Goal: Task Accomplishment & Management: Manage account settings

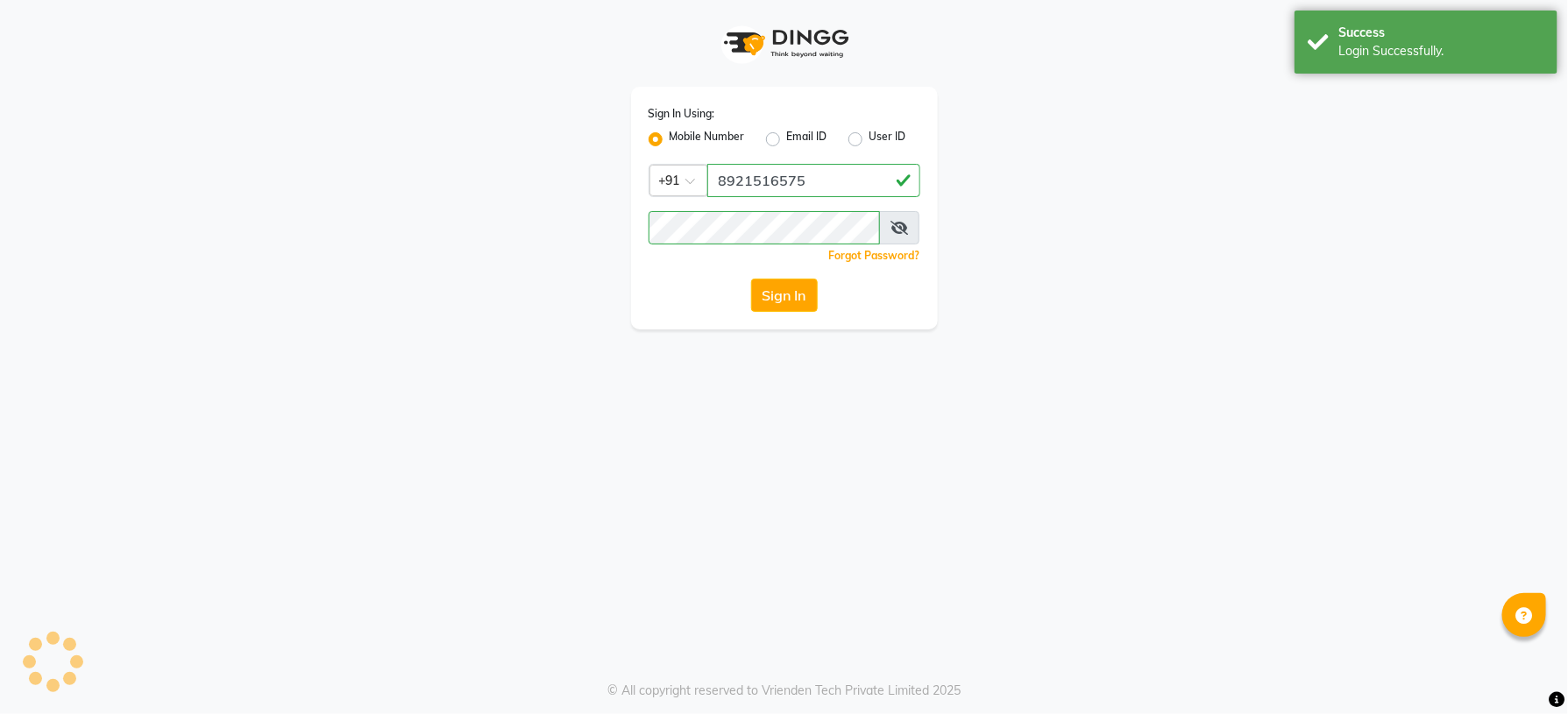
select select "service"
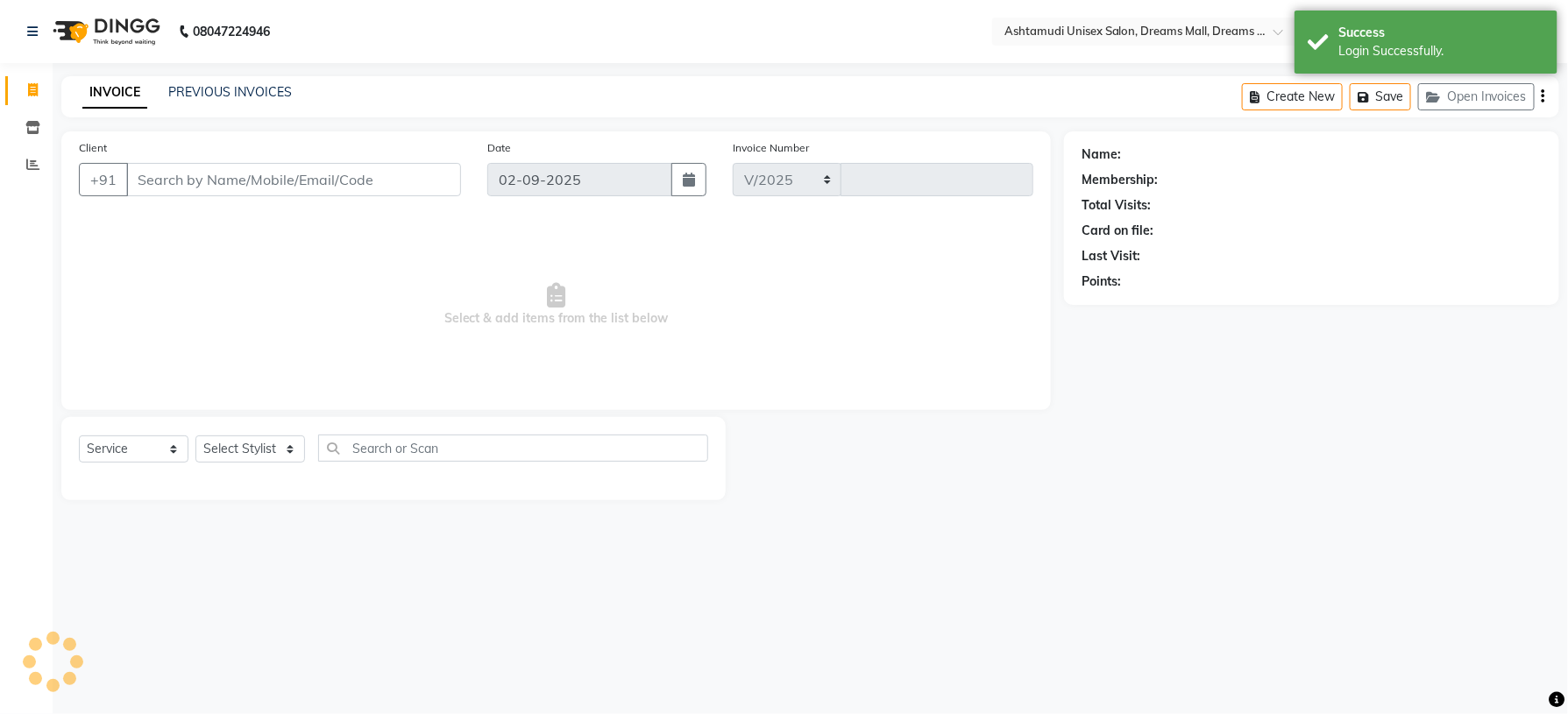
select select "7264"
type input "3846"
click at [22, 126] on span at bounding box center [33, 128] width 31 height 21
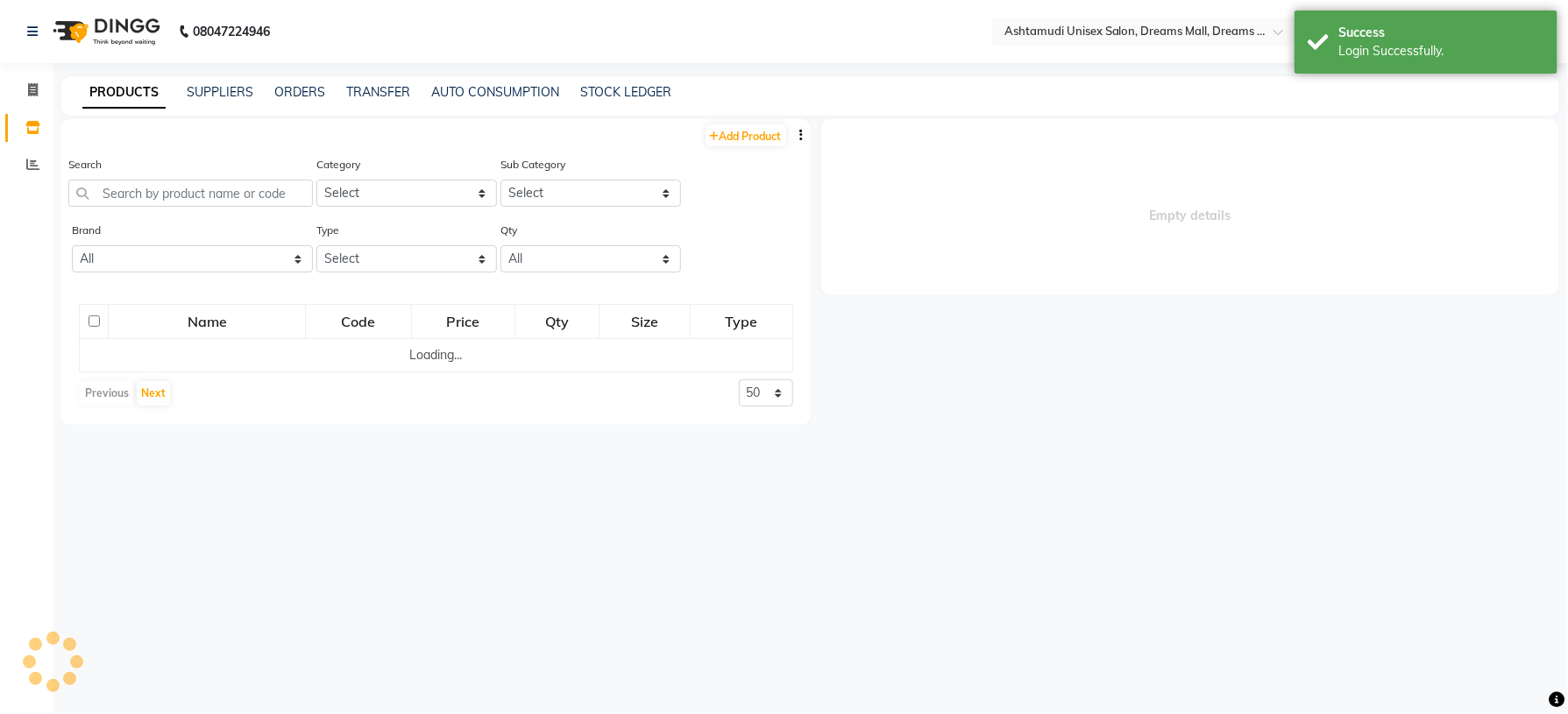
select select
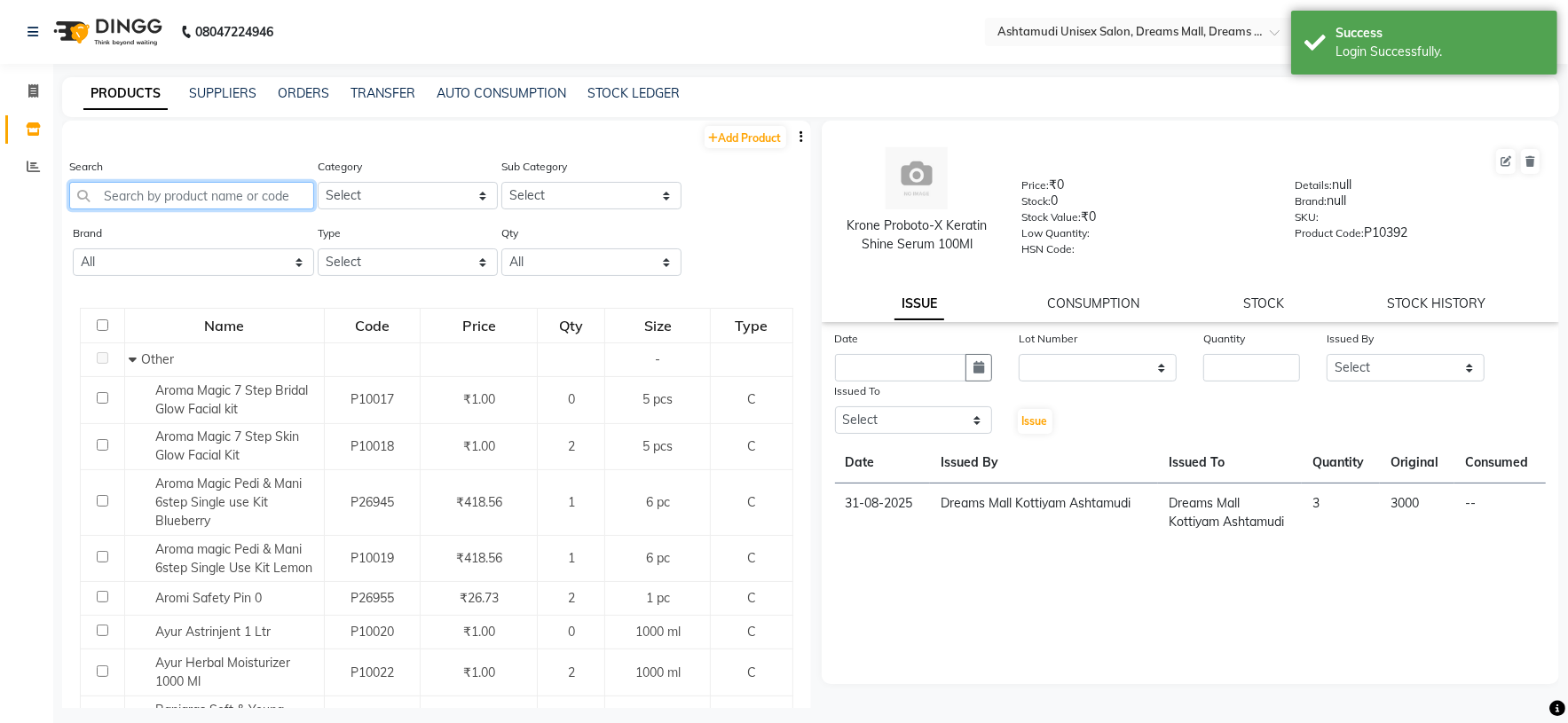
click at [197, 201] on input "text" at bounding box center [191, 195] width 245 height 27
paste input "Aroma magic Pedi & Mani 6step Single Use Kit Lemon"
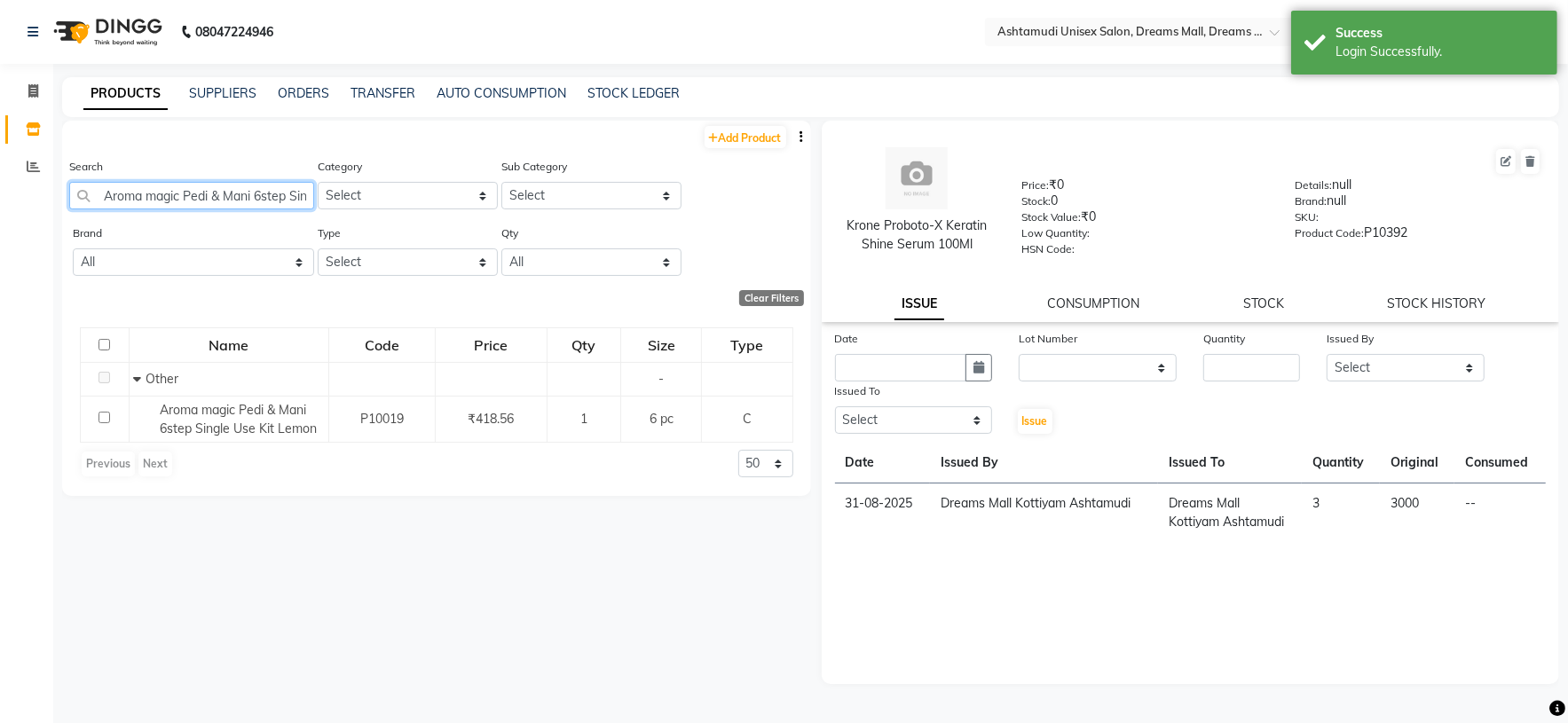
click at [204, 201] on input "Aroma magic Pedi & Mani 6step Single Use Kit Lemon" at bounding box center [191, 195] width 245 height 27
paste input "Blue Sky Weekly Polish LPH06 15ml"
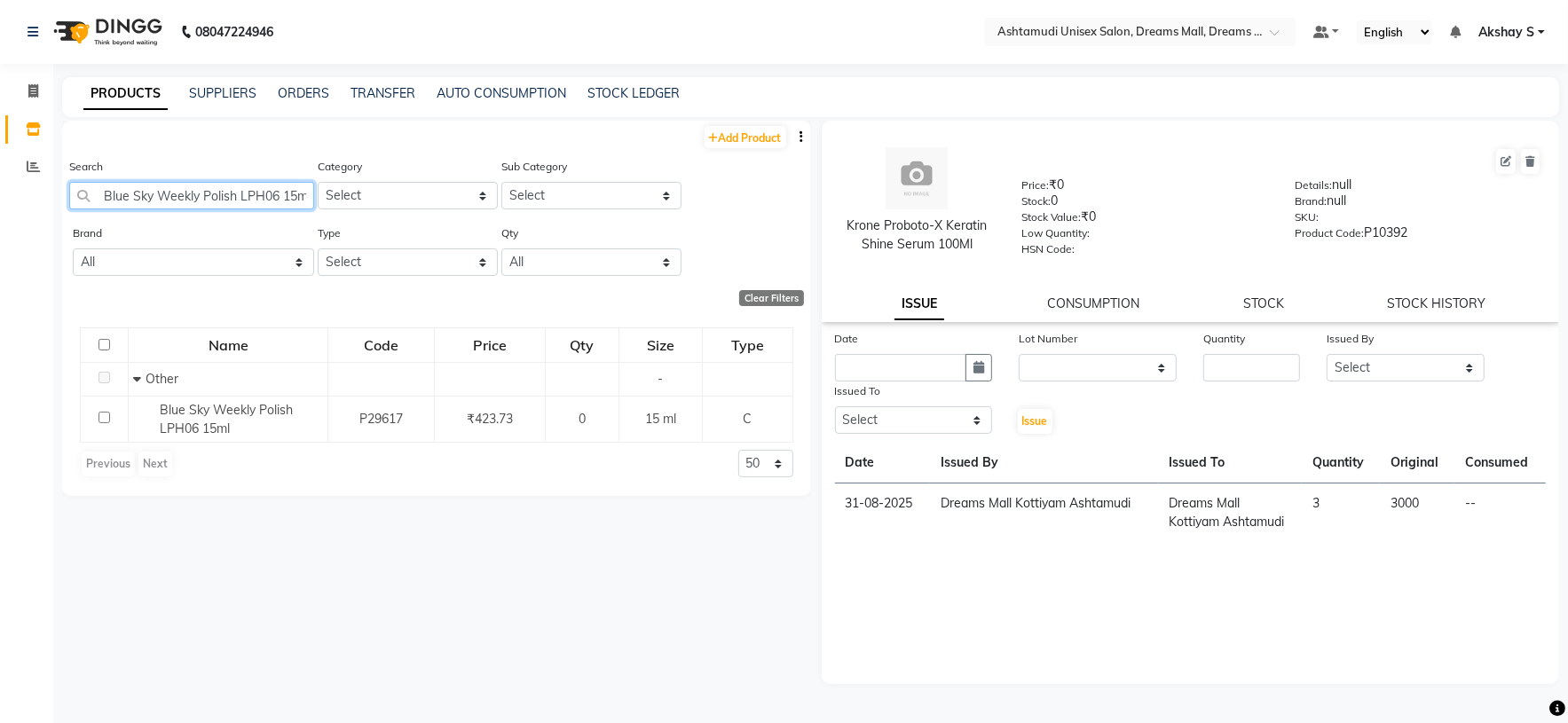
click at [245, 196] on input "Blue Sky Weekly Polish LPH06 15ml" at bounding box center [191, 195] width 245 height 27
paste input "TC Red Sea Miracle Pedi Mani Kit"
type input "BTC Red Sea Miracle Pedi Mani Kit"
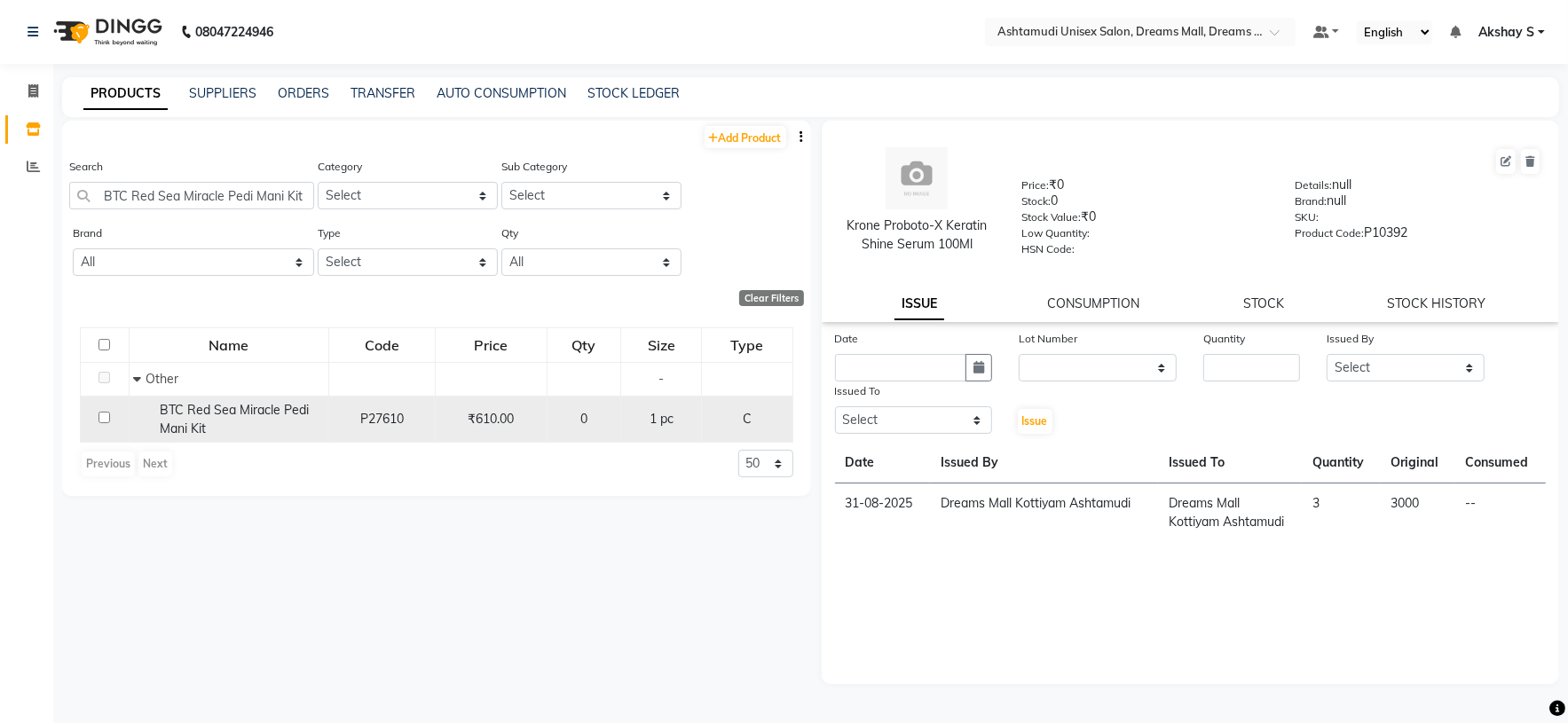
click at [246, 413] on span "BTC Red Sea Miracle Pedi Mani Kit" at bounding box center [234, 419] width 149 height 35
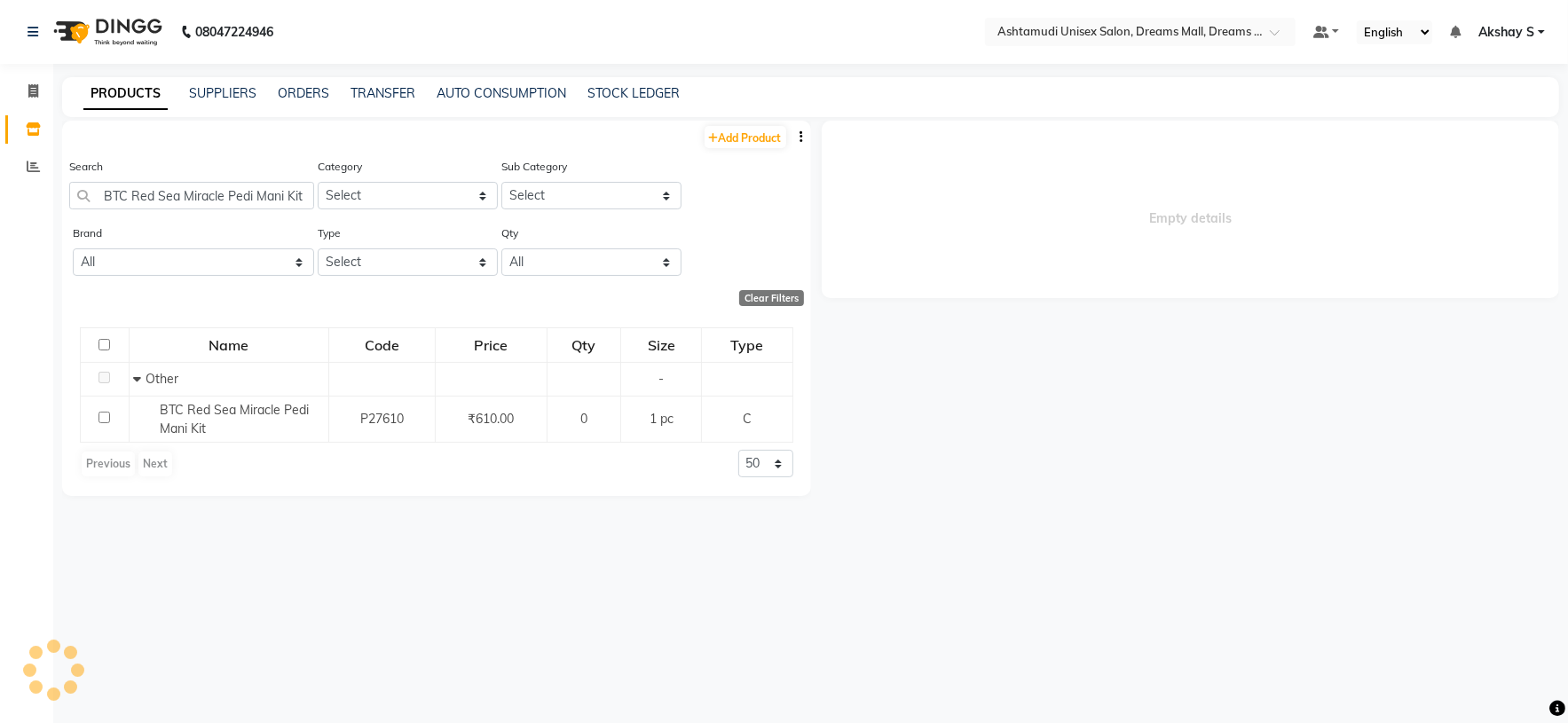
select select
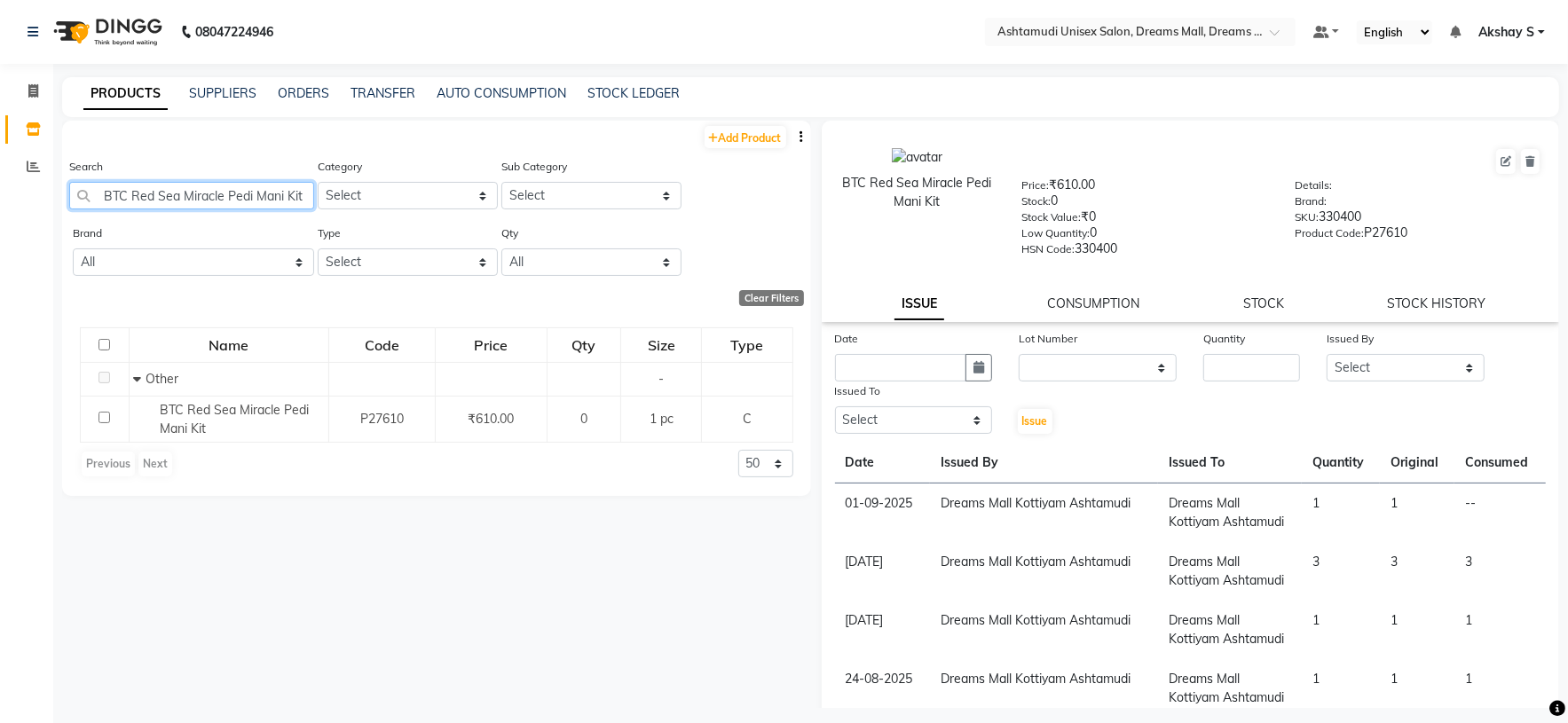
click at [192, 208] on input "BTC Red Sea Miracle Pedi Mani Kit" at bounding box center [191, 195] width 245 height 27
paste input "[PERSON_NAME] Sky Weekly Polish LPH06 15ml"
click at [215, 190] on input "Blue Sky Weekly Polish LPH06 15ml" at bounding box center [191, 195] width 245 height 27
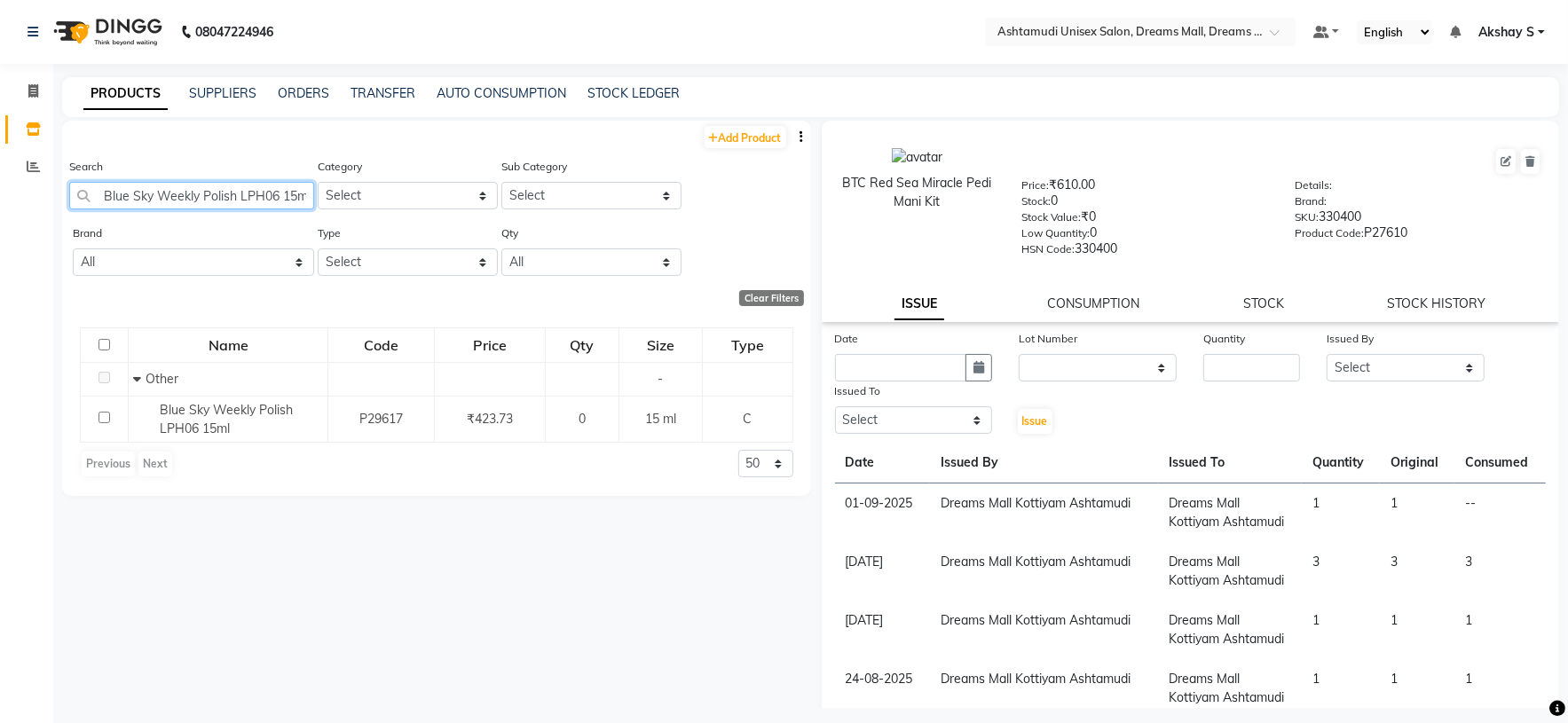
click at [215, 190] on input "Blue Sky Weekly Polish LPH06 15ml" at bounding box center [191, 195] width 245 height 27
paste input "[PERSON_NAME]"
click at [186, 194] on input "[PERSON_NAME]" at bounding box center [191, 195] width 245 height 27
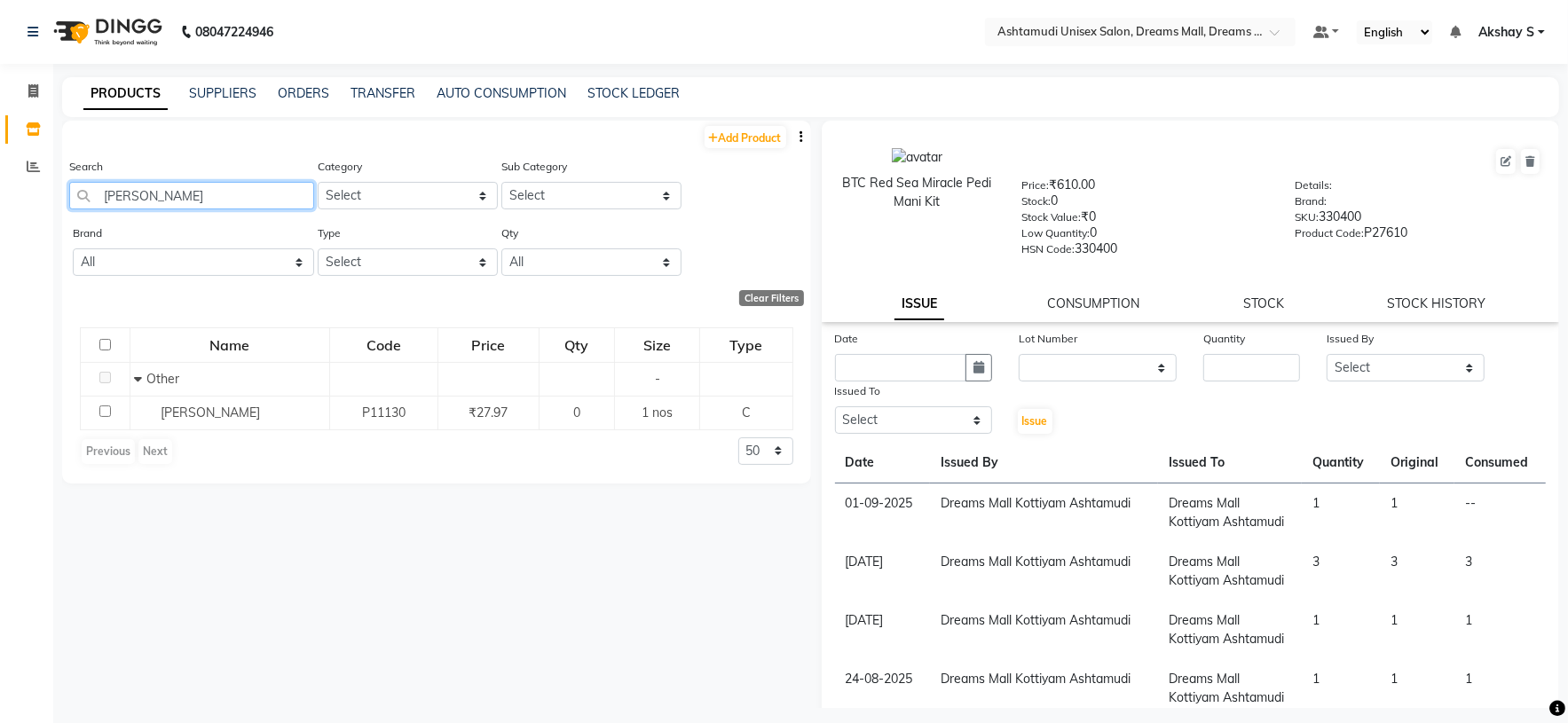
click at [186, 194] on input "[PERSON_NAME]" at bounding box center [191, 195] width 245 height 27
paste input "Fevicol Glue Drops 20"
drag, startPoint x: 271, startPoint y: 206, endPoint x: 49, endPoint y: 197, distance: 222.2
click at [49, 197] on app-home "08047224946 Select Location × Ashtamudi Unisex Salon, Dreams Mall, Dreams Mall …" at bounding box center [784, 368] width 1568 height 735
paste input "loractive Professional W1 Shampoo 1L"
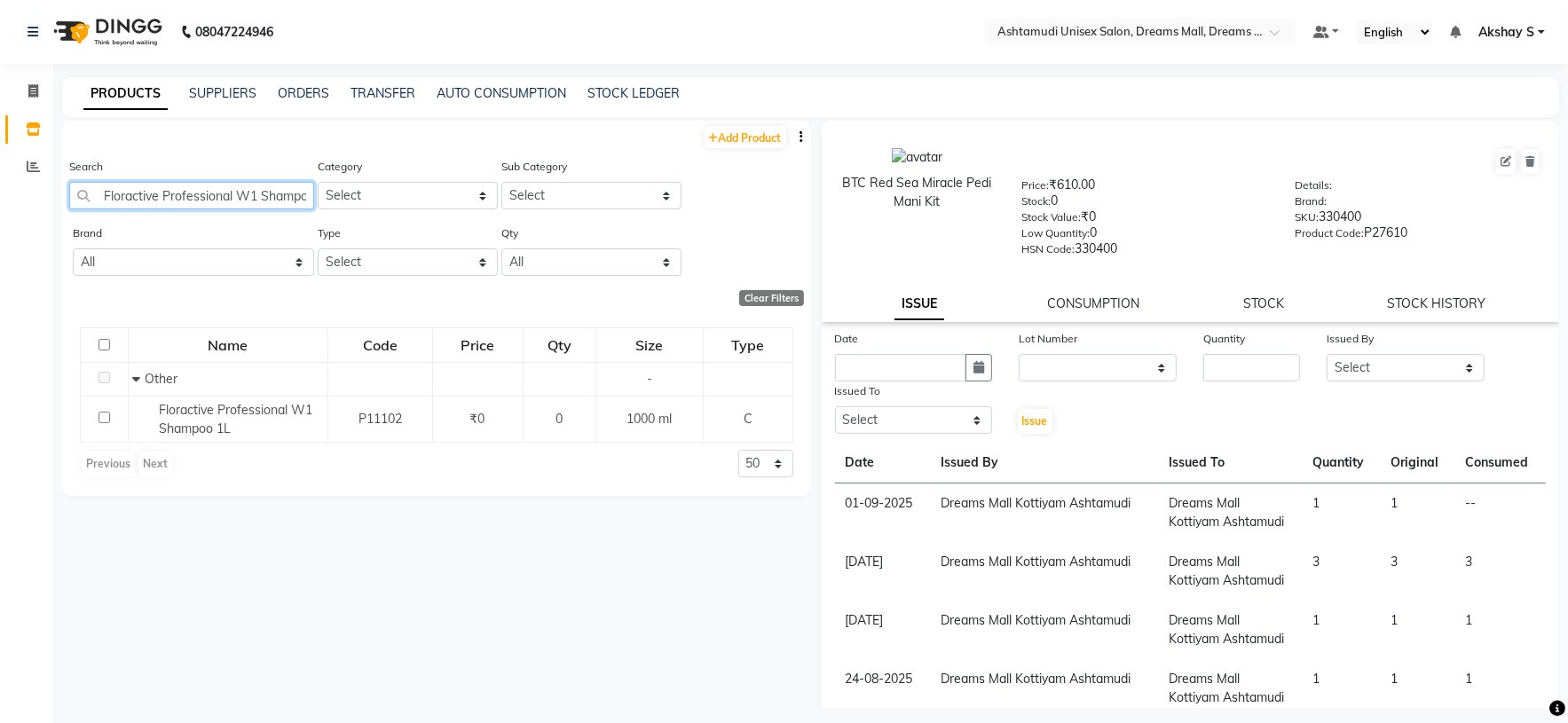
click at [183, 190] on input "Floractive Professional W1 Shampoo 1L" at bounding box center [191, 195] width 245 height 27
paste input "PAC Lash Fixer"
drag, startPoint x: 181, startPoint y: 189, endPoint x: 50, endPoint y: 189, distance: 131.0
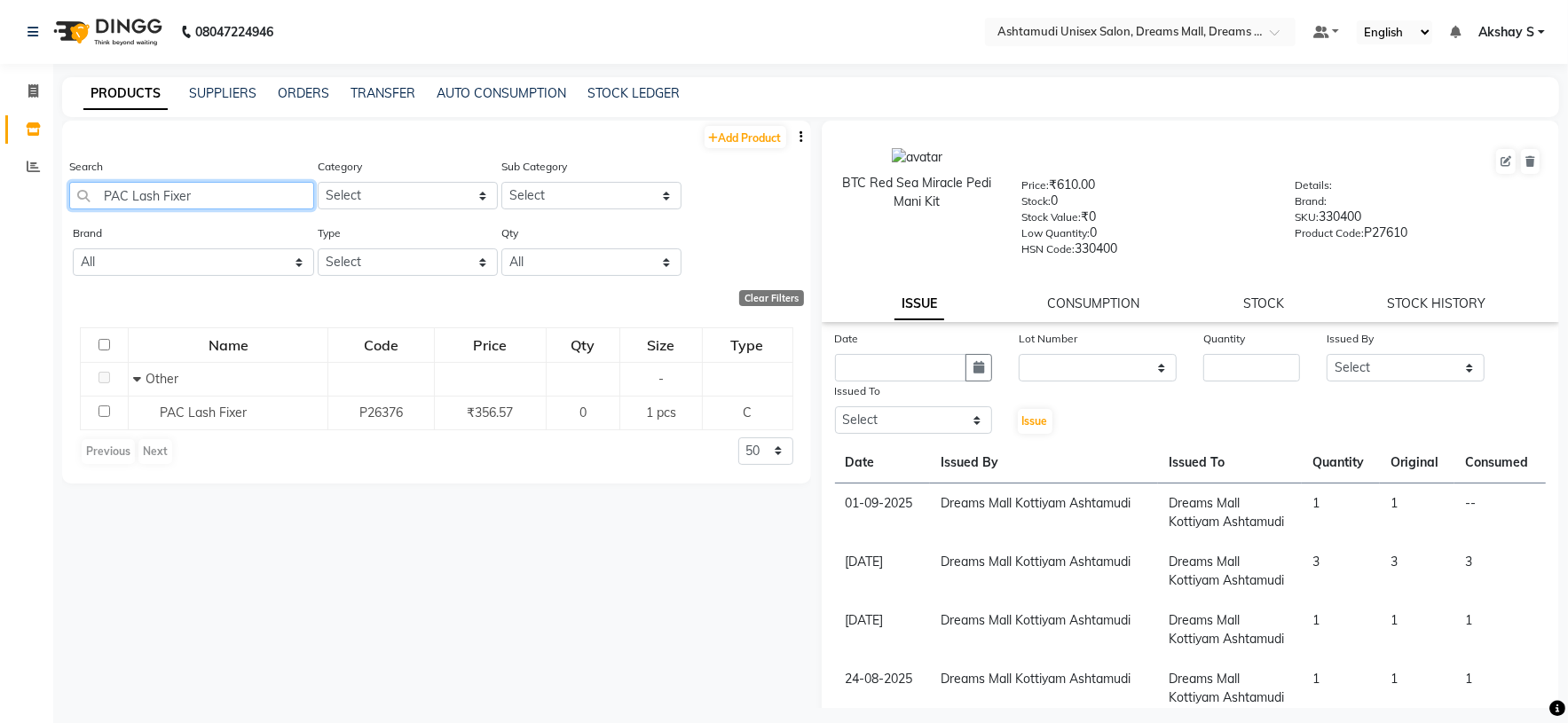
click at [50, 189] on app-home "08047224946 Select Location × Ashtamudi Unisex Salon, Dreams Mall, Dreams Mall …" at bounding box center [784, 368] width 1568 height 735
paste input "Sch Igora Royal 8-77 60ml"
click at [194, 200] on input "Sch Igora Royal 8-77 60ml" at bounding box center [191, 195] width 245 height 27
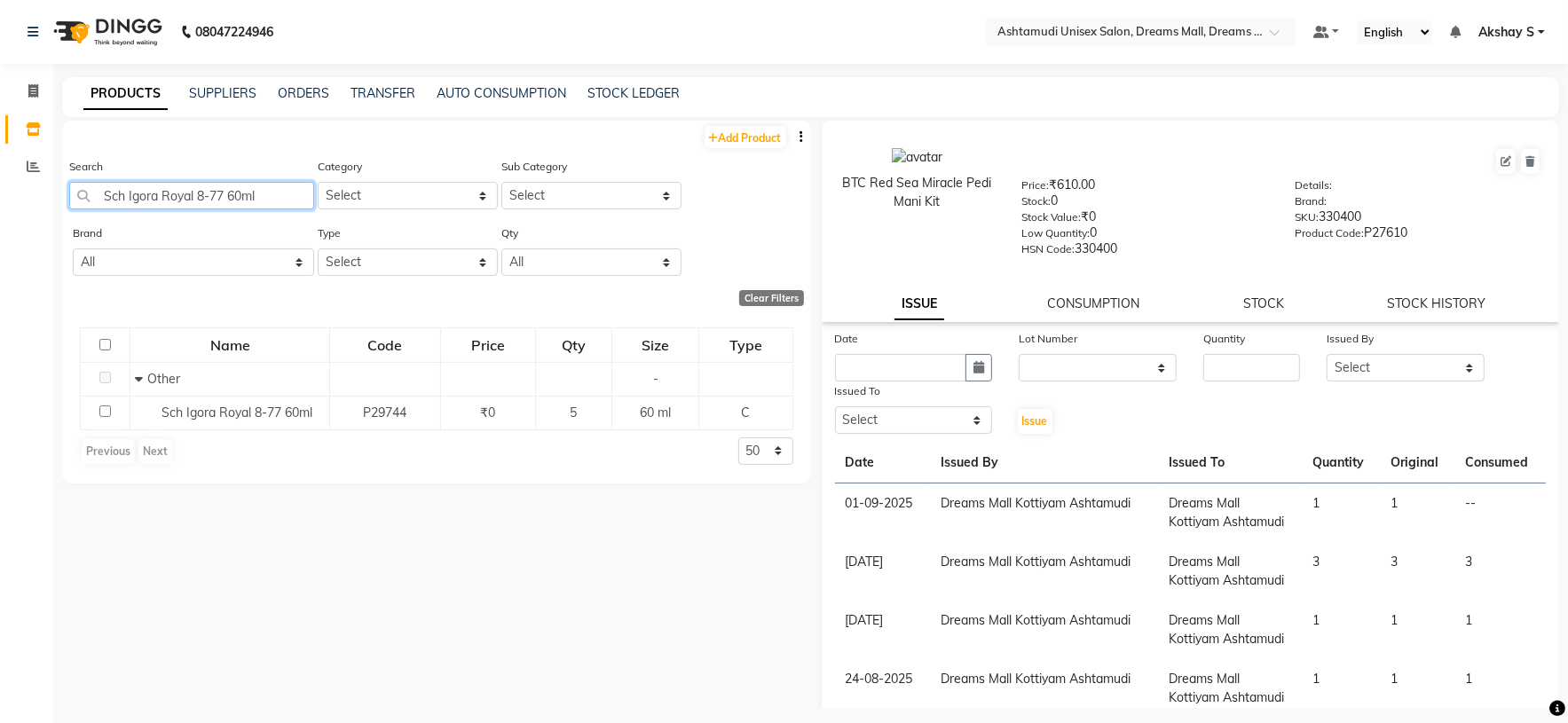
paste input "ilk & Sheen Hair Conditoner 1 ltr"
click at [168, 201] on input "Silk & Sheen Hair Conditoner 1 ltr" at bounding box center [191, 195] width 245 height 27
click at [167, 199] on input "Silk & Sheen Hair Conditoner 1 ltr" at bounding box center [191, 195] width 245 height 27
click at [197, 195] on input "Silk & Sheen Hair Conditoner 1 ltr" at bounding box center [191, 195] width 245 height 27
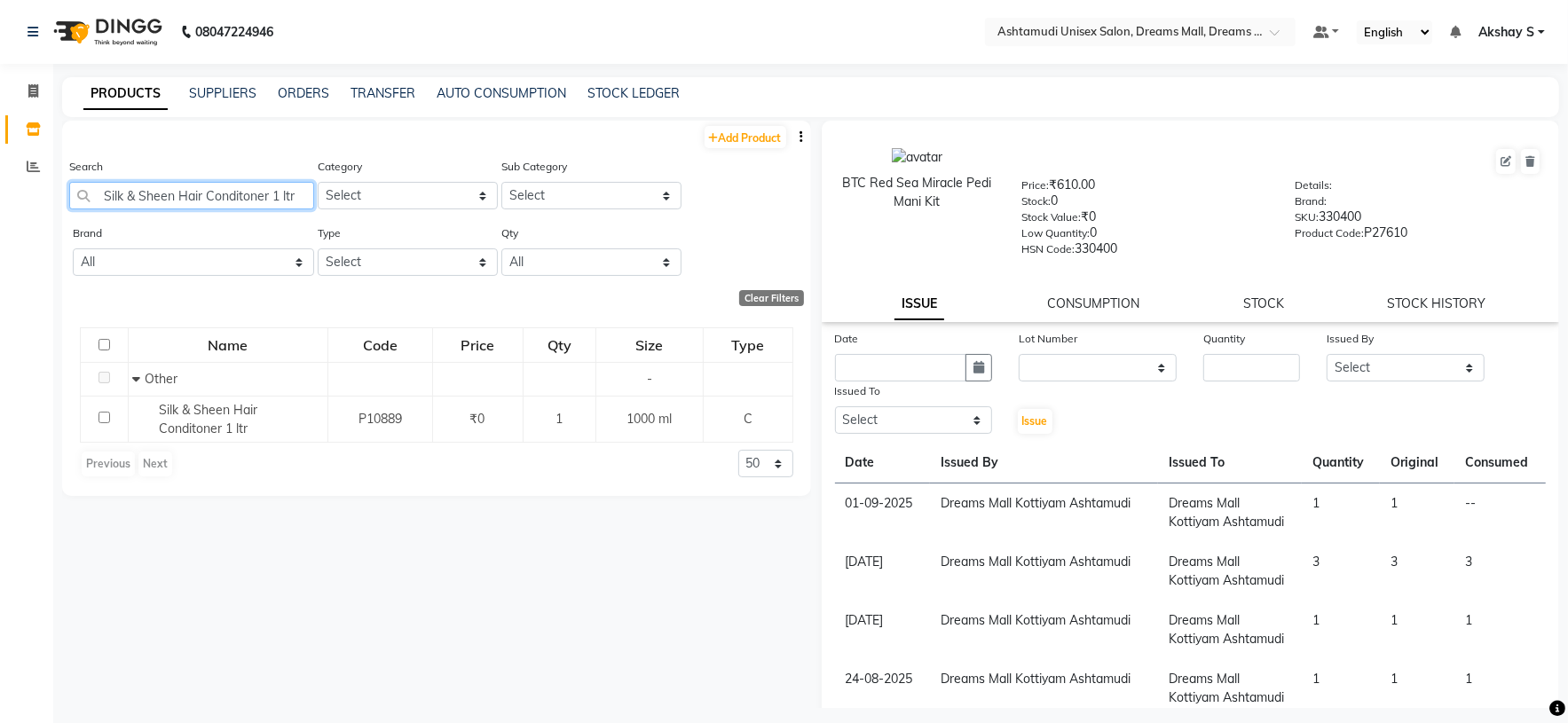
click at [197, 195] on input "Silk & Sheen Hair Conditoner 1 ltr" at bounding box center [191, 195] width 245 height 27
paste input "Tropicalis Hydration Mask 1000 ml"
type input "Tropicalis Hydration Mask 1000 ml"
click at [1272, 35] on span at bounding box center [1280, 37] width 22 height 18
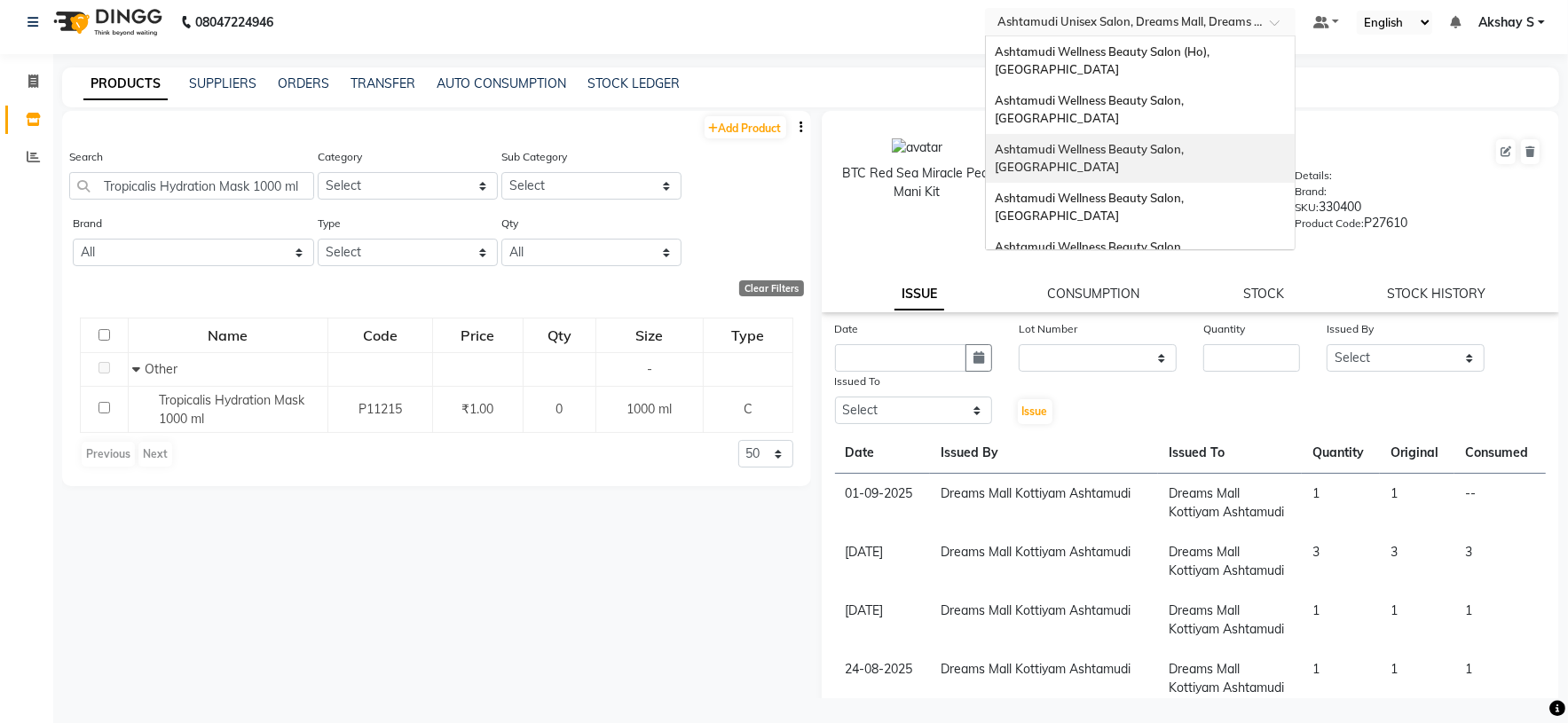
click at [1186, 142] on span "Ashtamudi Wellness Beauty Salon, [GEOGRAPHIC_DATA]" at bounding box center [1090, 158] width 191 height 32
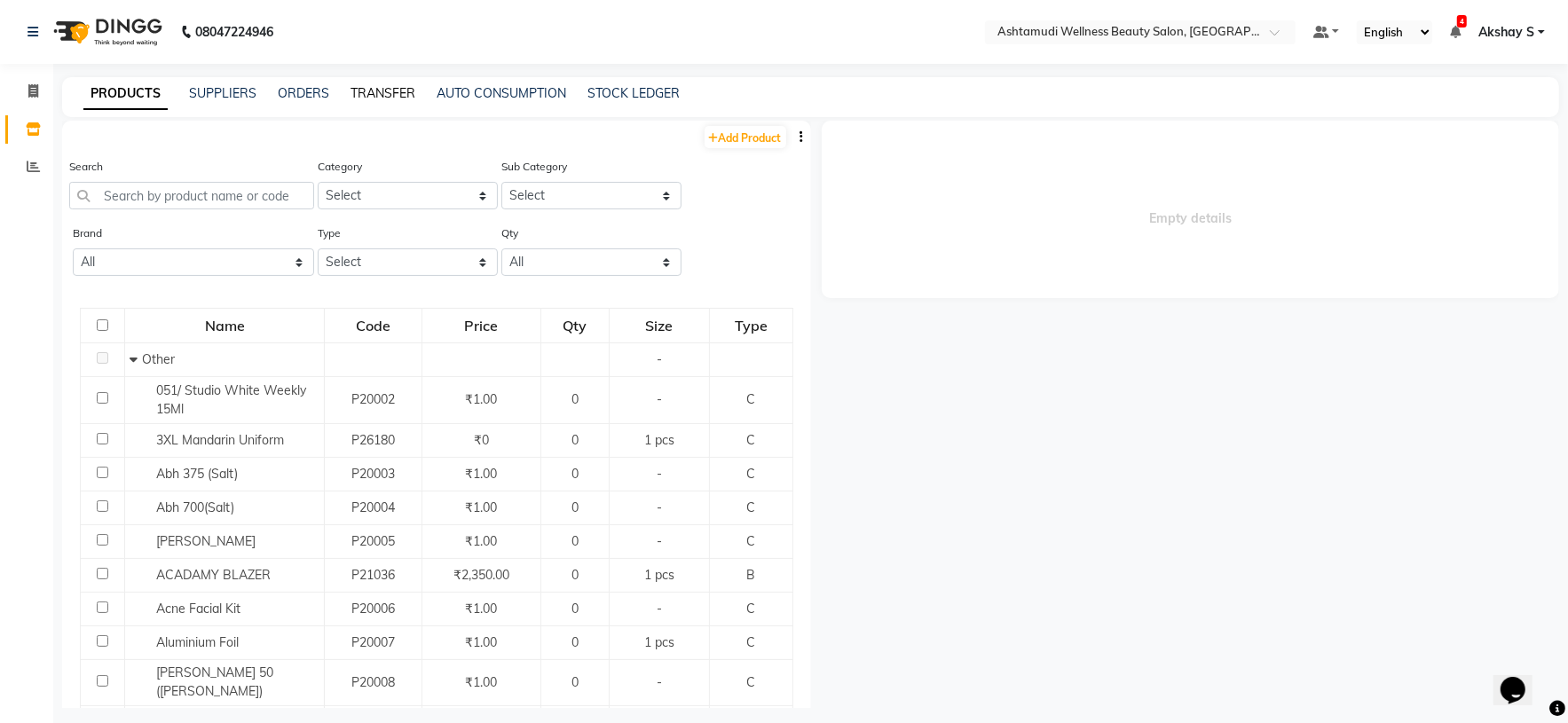
click at [386, 98] on link "TRANSFER" at bounding box center [383, 93] width 64 height 16
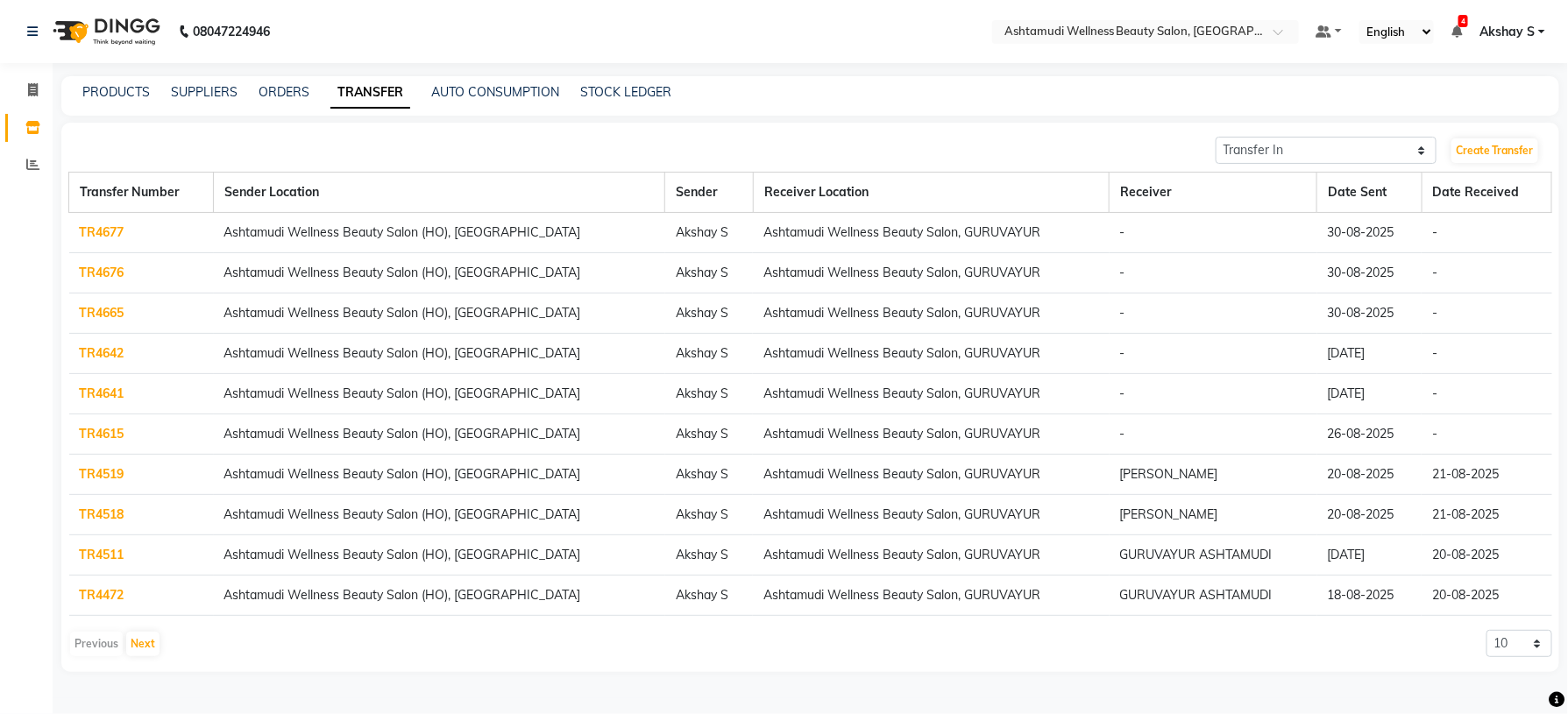
click at [113, 432] on link "TR4615" at bounding box center [102, 433] width 45 height 16
